Goal: Task Accomplishment & Management: Manage account settings

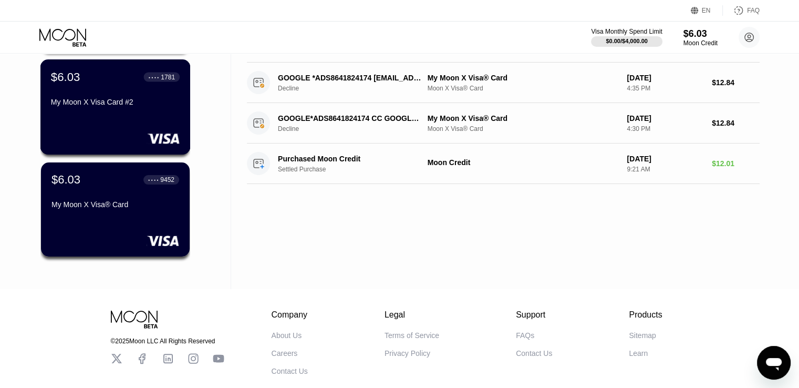
scroll to position [237, 0]
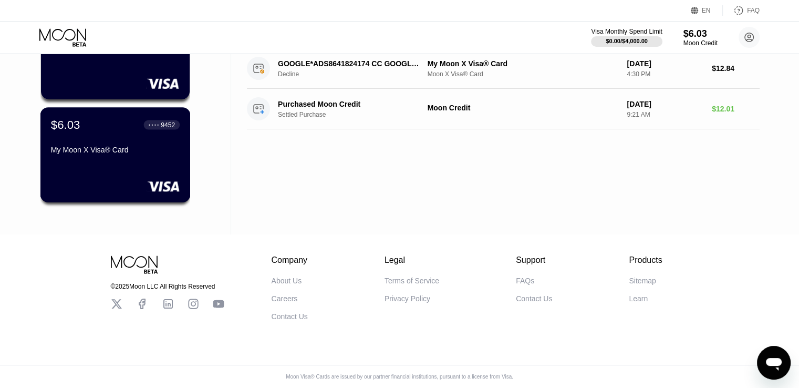
click at [123, 161] on div "$6.03 ● ● ● ● 9452 My Moon X Visa® Card" at bounding box center [115, 154] width 150 height 95
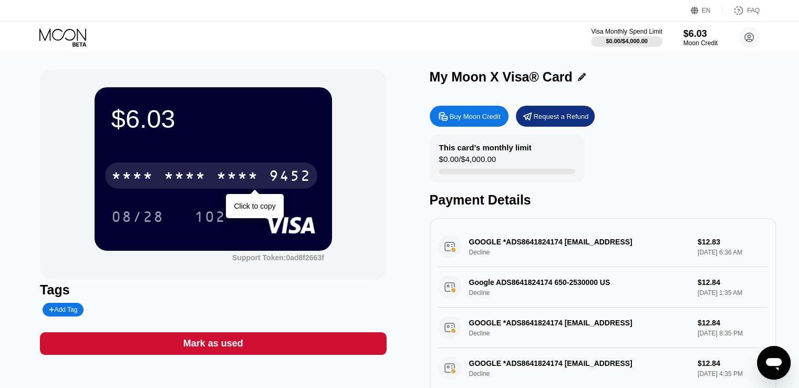
click at [288, 169] on div "* * * * * * * * * * * * 9452" at bounding box center [211, 175] width 212 height 26
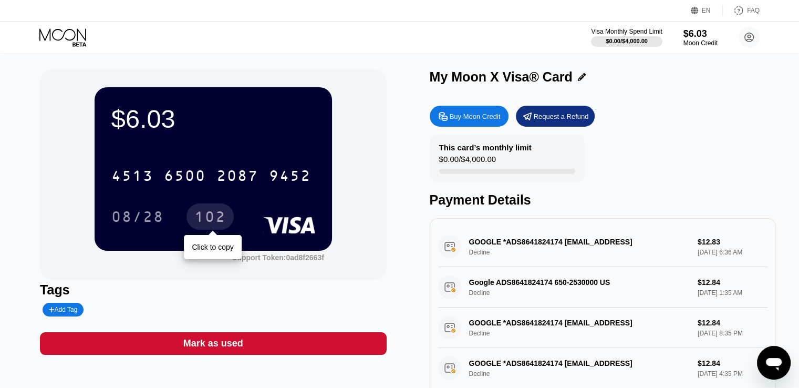
click at [218, 226] on div "102" at bounding box center [210, 218] width 32 height 17
